Goal: Information Seeking & Learning: Learn about a topic

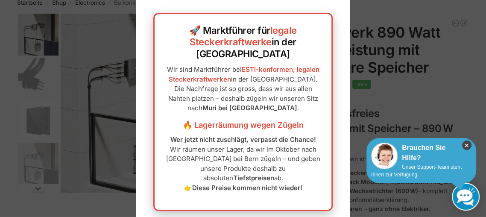
click at [463, 143] on icon "×" at bounding box center [467, 145] width 9 height 9
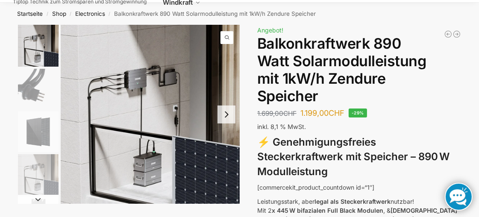
scroll to position [47, 0]
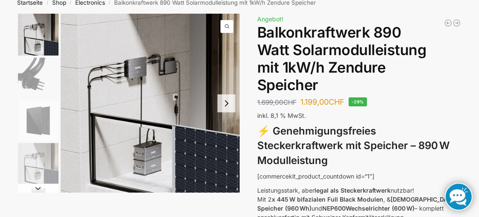
click at [230, 97] on button "Next slide" at bounding box center [227, 103] width 18 height 18
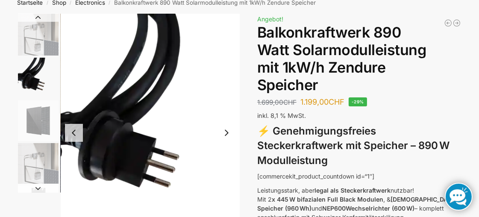
click at [224, 132] on button "Next slide" at bounding box center [227, 133] width 18 height 18
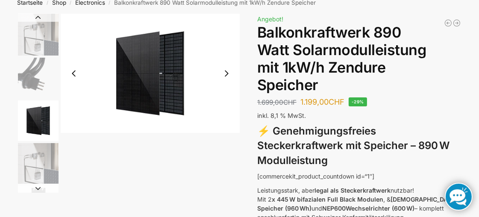
click at [222, 99] on img "3 / 6" at bounding box center [150, 73] width 179 height 119
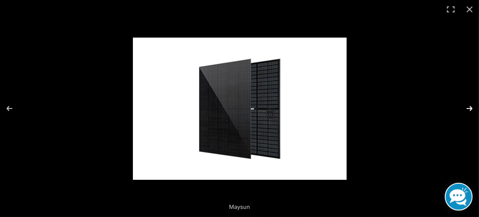
click at [470, 104] on button "Next (arrow right)" at bounding box center [464, 108] width 30 height 43
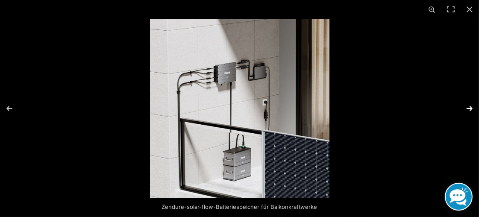
click at [471, 107] on button "Next (arrow right)" at bounding box center [464, 108] width 30 height 43
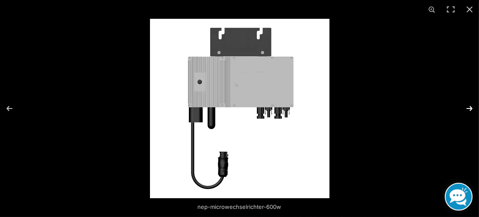
click at [471, 107] on button "Next (arrow right)" at bounding box center [464, 108] width 30 height 43
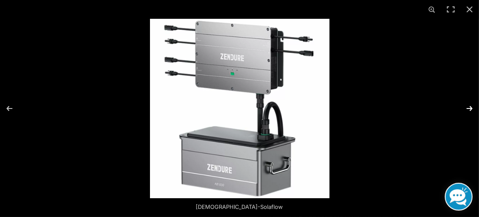
click at [471, 107] on button "Next (arrow right)" at bounding box center [464, 108] width 30 height 43
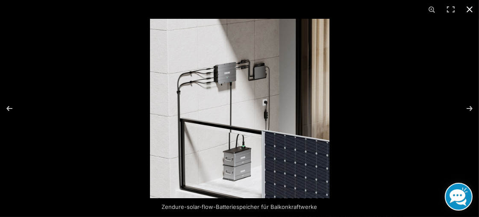
click at [468, 10] on button "Close (Esc)" at bounding box center [469, 9] width 19 height 19
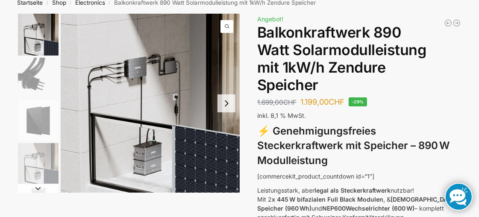
click at [186, 102] on img "1 / 6" at bounding box center [150, 103] width 179 height 179
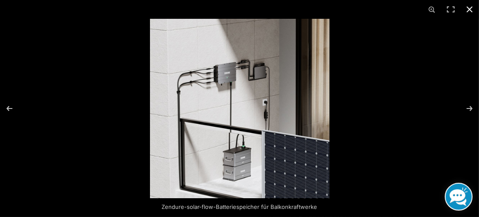
click at [472, 9] on button "Close (Esc)" at bounding box center [469, 9] width 19 height 19
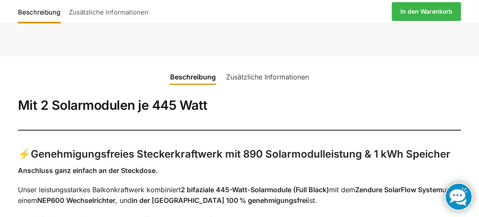
scroll to position [333, 0]
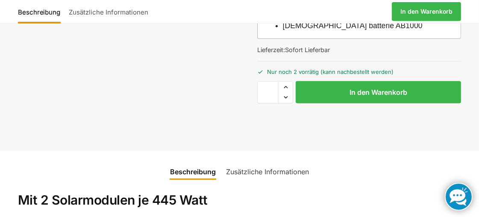
click at [266, 162] on link "Zusätzliche Informationen" at bounding box center [267, 172] width 93 height 21
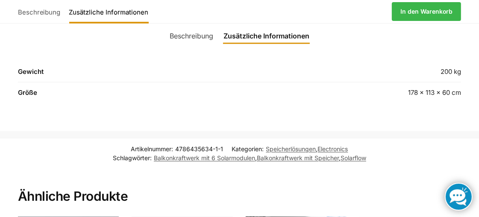
scroll to position [475, 0]
